Goal: Task Accomplishment & Management: Use online tool/utility

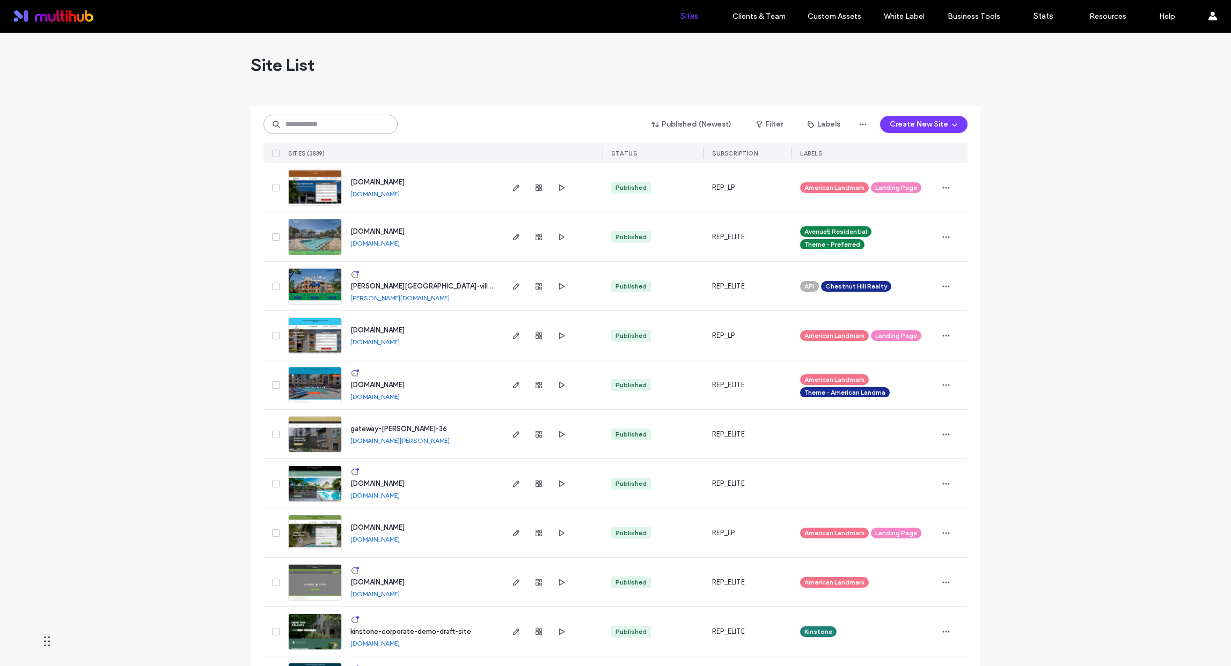
click at [334, 121] on input at bounding box center [330, 124] width 134 height 19
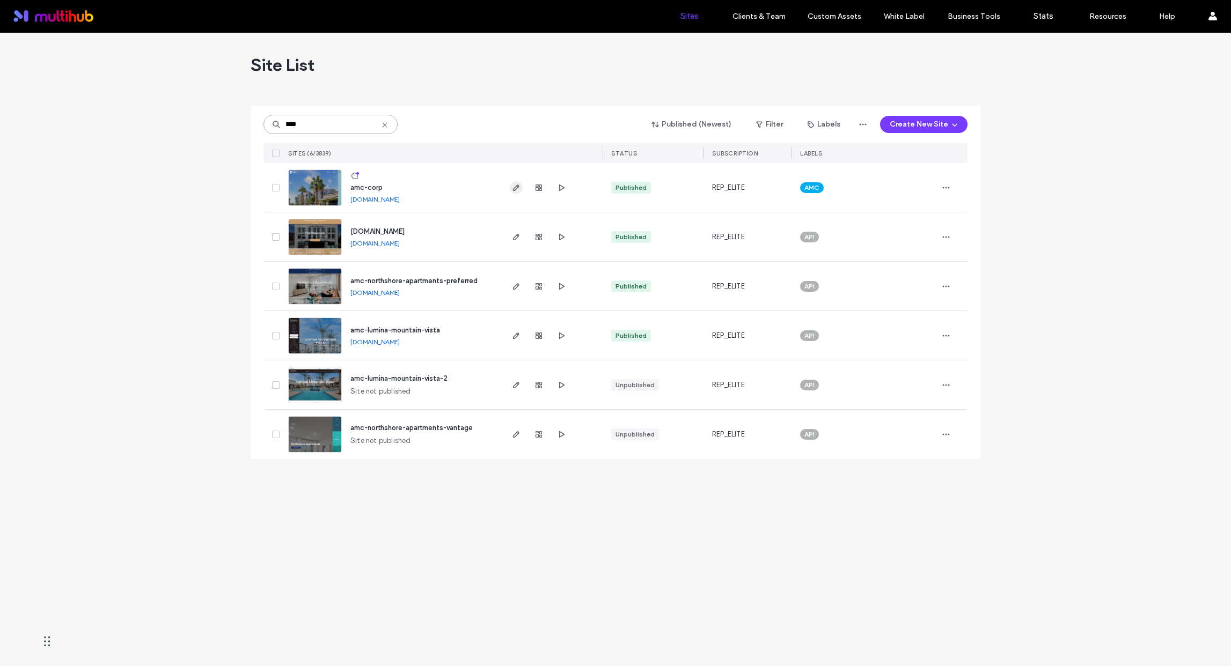
type input "****"
click at [513, 186] on icon "button" at bounding box center [516, 188] width 9 height 9
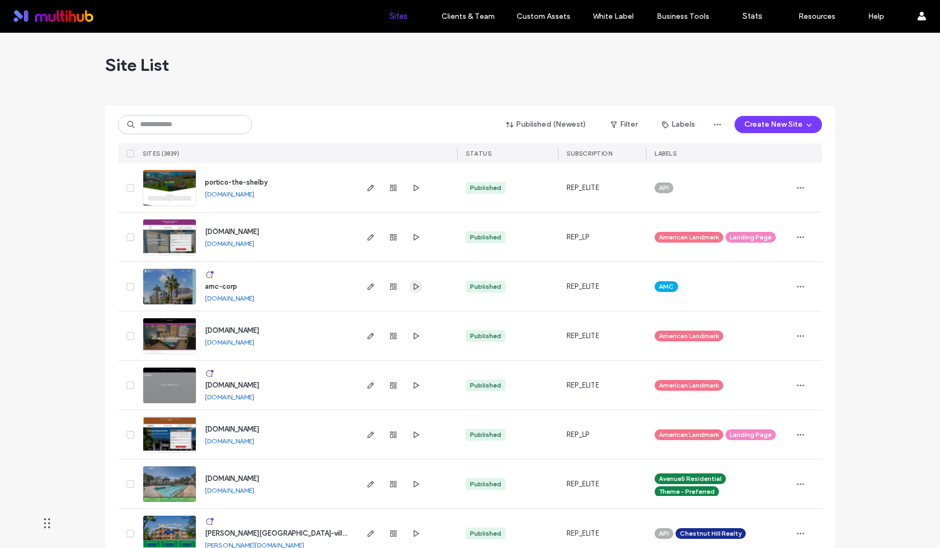
scroll to position [20, 0]
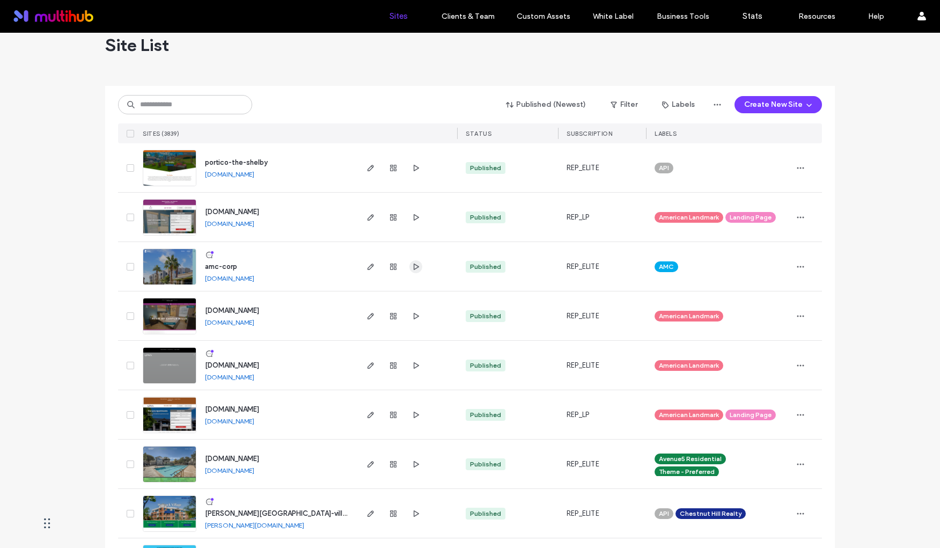
click at [412, 266] on icon "button" at bounding box center [416, 266] width 9 height 9
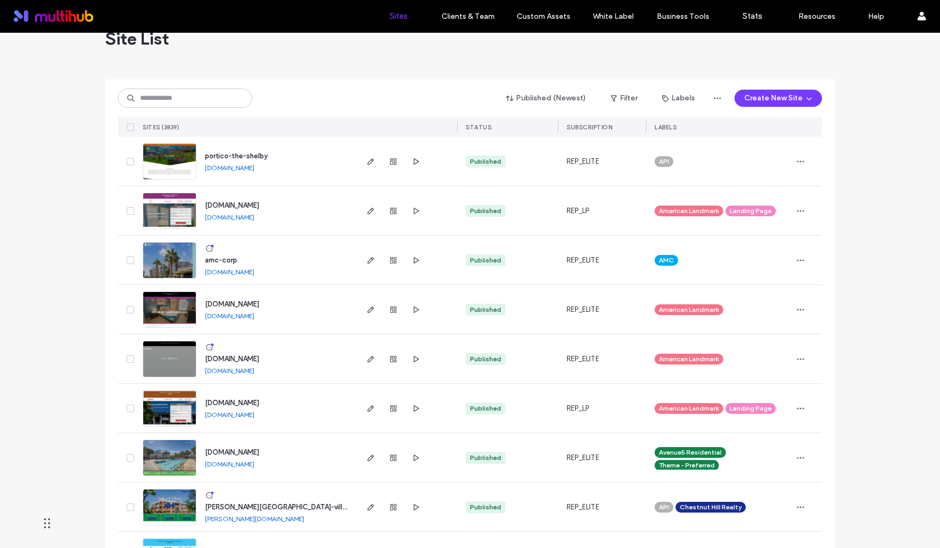
scroll to position [39, 0]
